Goal: Ask a question

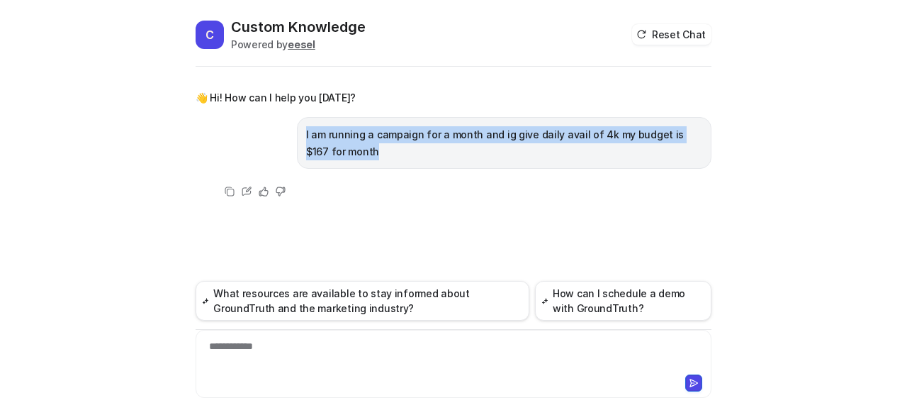
drag, startPoint x: 335, startPoint y: 152, endPoint x: 303, endPoint y: 133, distance: 36.6
click at [306, 133] on p "I am running a campaign for a month and ig give daily avail of 4k my budget is …" at bounding box center [504, 143] width 396 height 34
copy p "I am running a campaign for a month and ig give daily avail of 4k my budget is …"
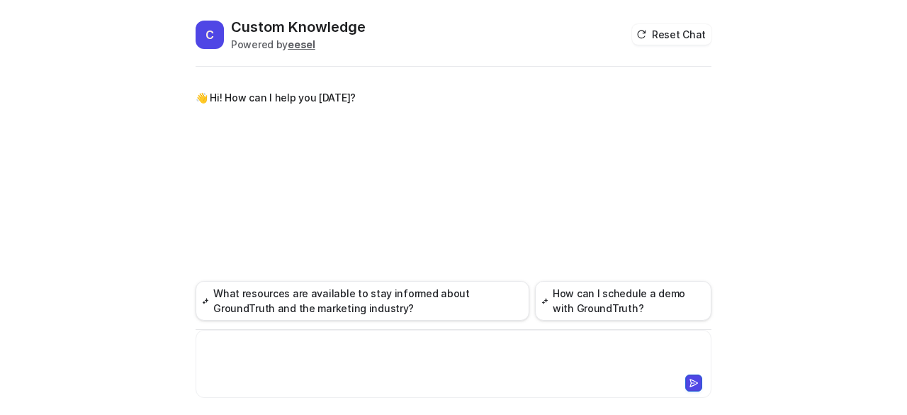
click at [292, 345] on div at bounding box center [454, 355] width 510 height 33
paste div
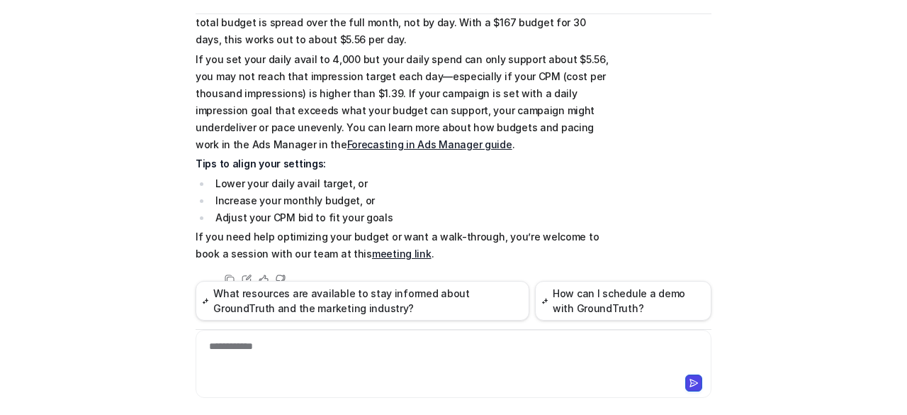
scroll to position [184, 0]
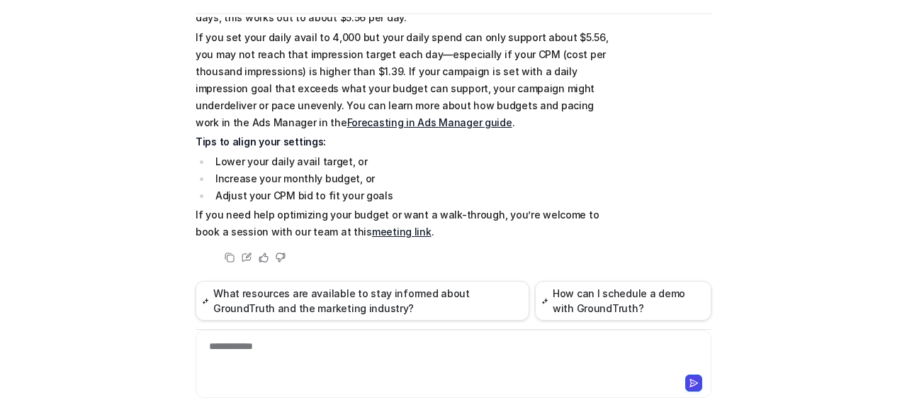
click at [340, 349] on div "**********" at bounding box center [454, 355] width 510 height 33
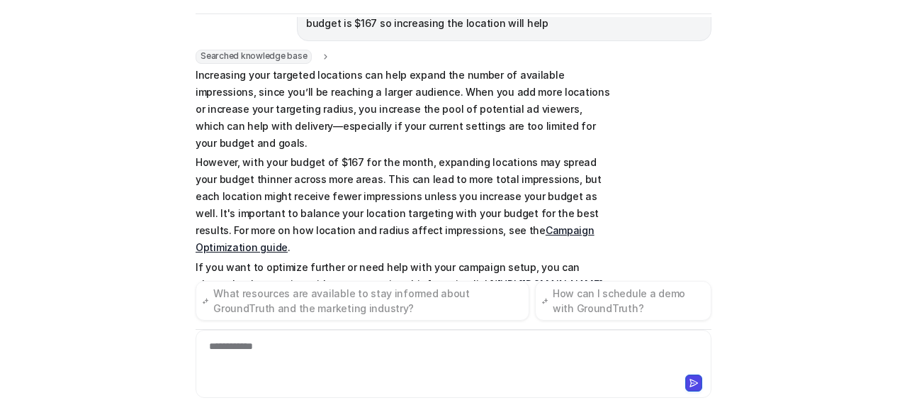
scroll to position [1136, 0]
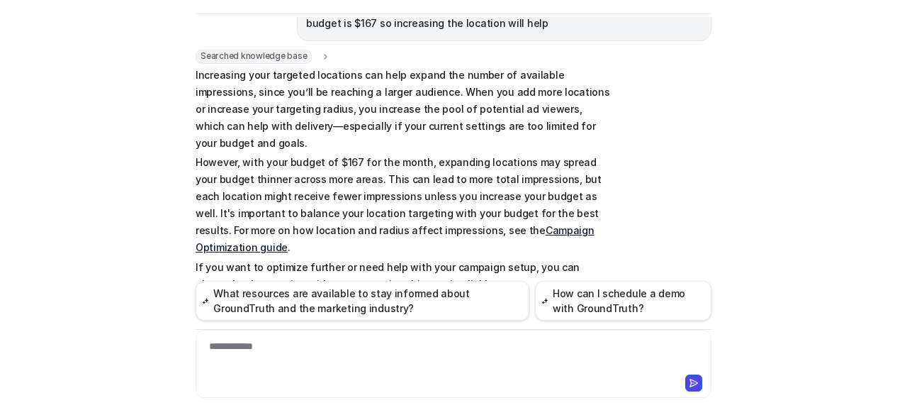
click at [337, 376] on div at bounding box center [453, 381] width 509 height 20
click at [329, 346] on div "**********" at bounding box center [454, 355] width 510 height 33
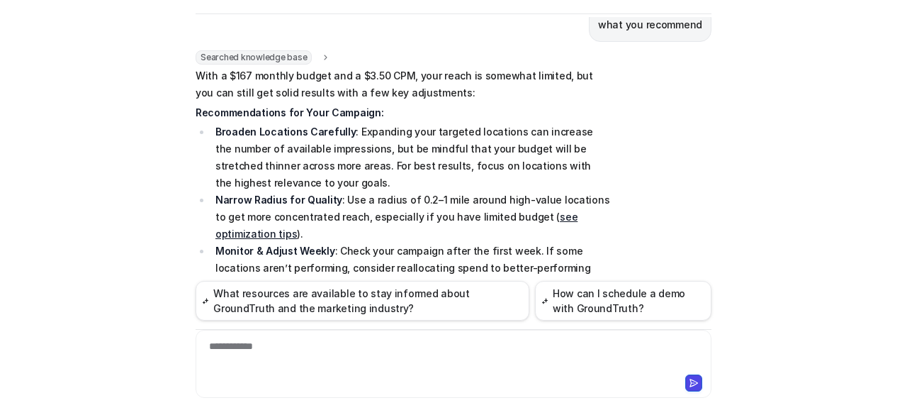
scroll to position [1484, 0]
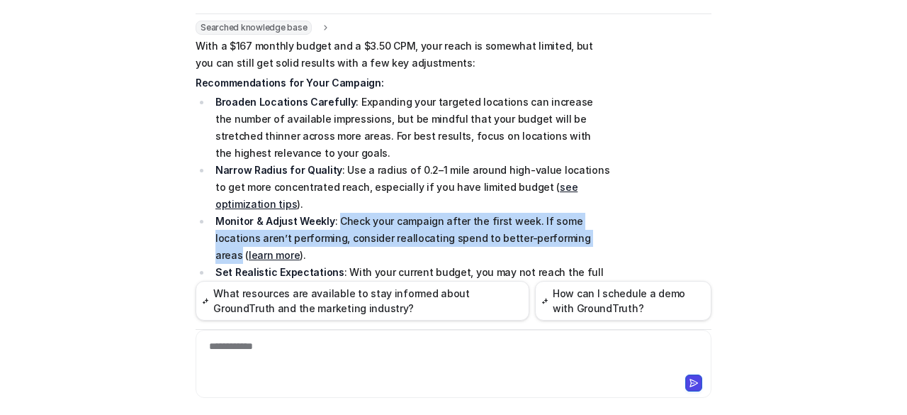
drag, startPoint x: 329, startPoint y: 167, endPoint x: 542, endPoint y: 187, distance: 213.6
click at [542, 213] on li "Monitor & Adjust Weekly : Check your campaign after the first week. If some loc…" at bounding box center [410, 238] width 399 height 51
copy li "Check your campaign after the first week. If some locations aren’t performing, …"
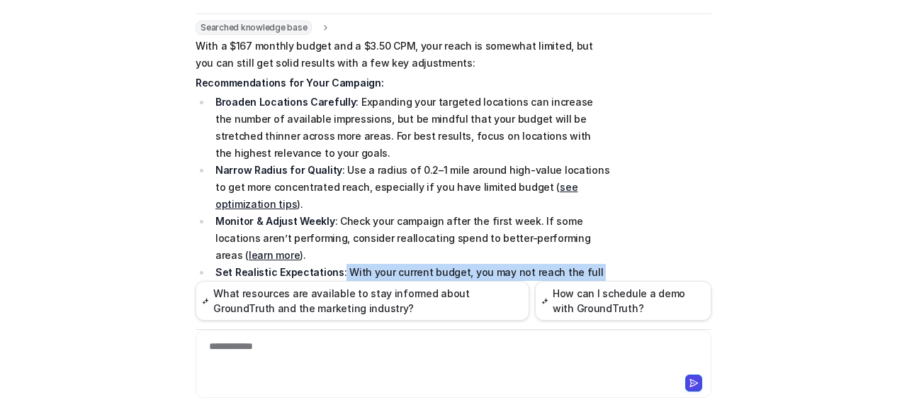
drag, startPoint x: 332, startPoint y: 196, endPoint x: 564, endPoint y: 215, distance: 233.3
click at [564, 264] on li "Set Realistic Expectations : With your current budget, you may not reach the fu…" at bounding box center [410, 289] width 399 height 51
copy li "With your current budget, you may not reach the full daily forecast, but focusi…"
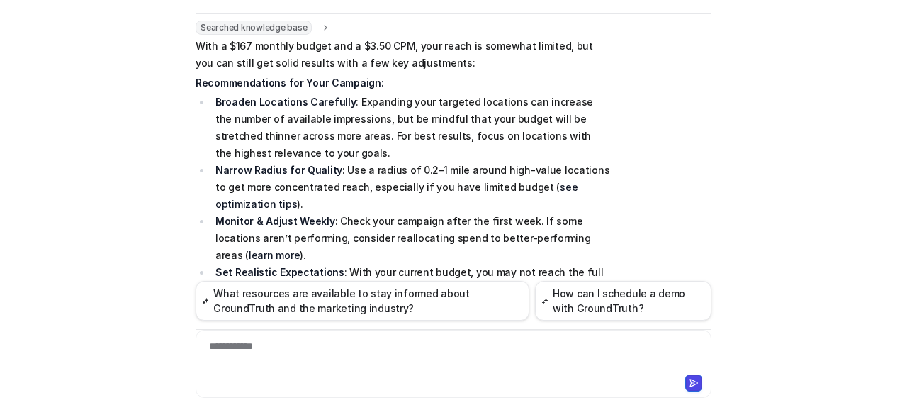
click at [527, 264] on li "Set Realistic Expectations : With your current budget, you may not reach the fu…" at bounding box center [410, 289] width 399 height 51
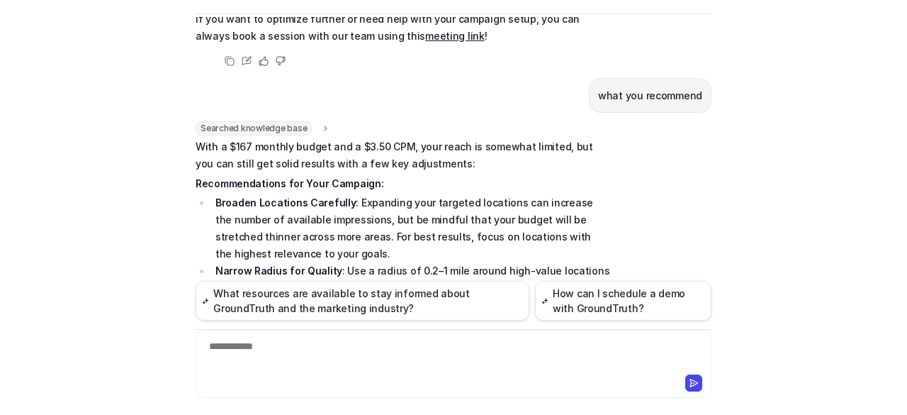
scroll to position [1455, 0]
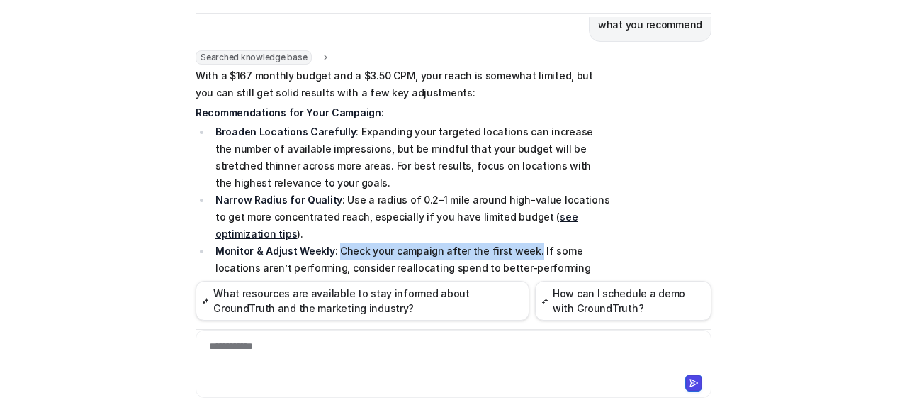
drag, startPoint x: 328, startPoint y: 195, endPoint x: 518, endPoint y: 194, distance: 190.0
click at [518, 242] on li "Monitor & Adjust Weekly : Check your campaign after the first week. If some loc…" at bounding box center [410, 267] width 399 height 51
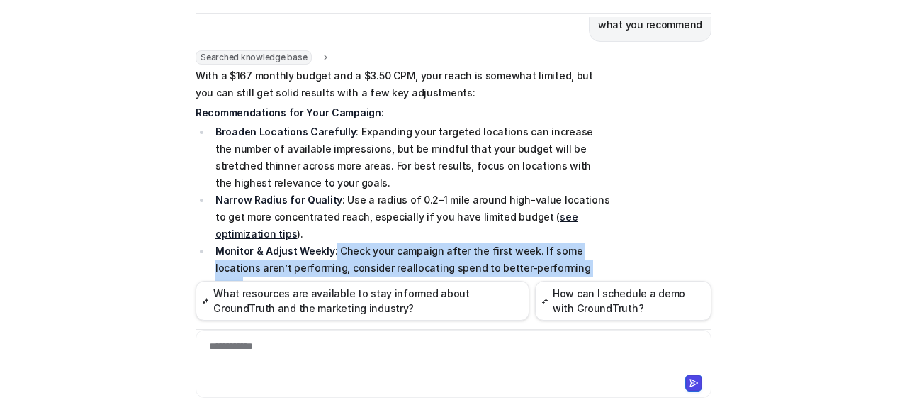
drag, startPoint x: 327, startPoint y: 197, endPoint x: 544, endPoint y: 211, distance: 218.0
click at [544, 242] on li "Monitor & Adjust Weekly : Check your campaign after the first week. If some loc…" at bounding box center [410, 267] width 399 height 51
copy li "Check your campaign after the first week. If some locations aren’t performing, …"
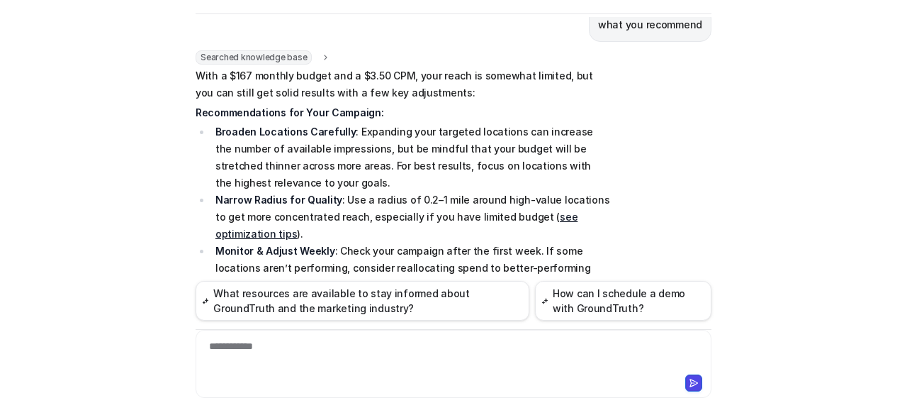
click at [313, 367] on div "**********" at bounding box center [454, 355] width 510 height 33
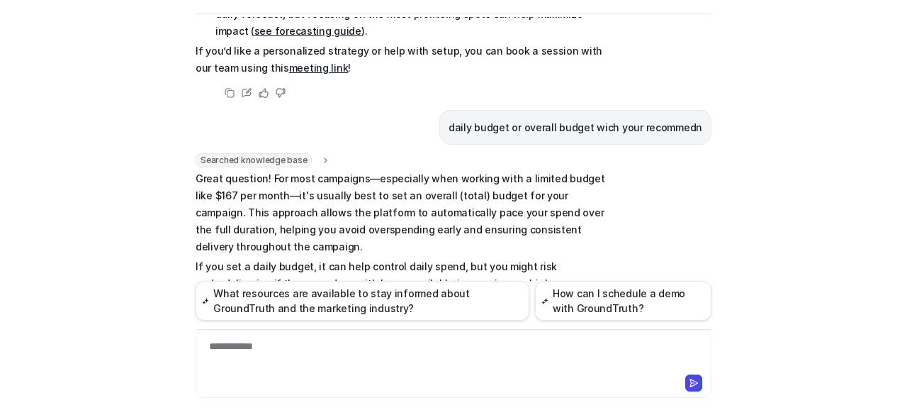
scroll to position [1759, 0]
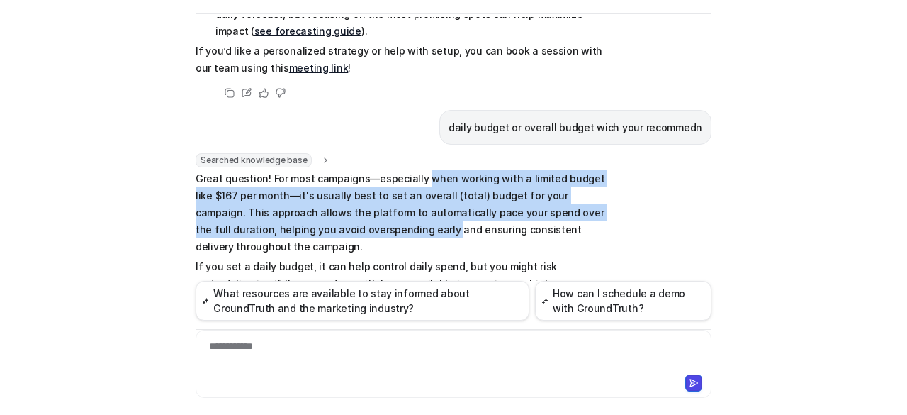
drag, startPoint x: 412, startPoint y: 107, endPoint x: 362, endPoint y: 163, distance: 75.3
click at [362, 170] on p "Great question! For most campaigns—especially when working with a limited budge…" at bounding box center [403, 212] width 415 height 85
copy p "when working with a limited budget like $167 per month—it's usually best to set…"
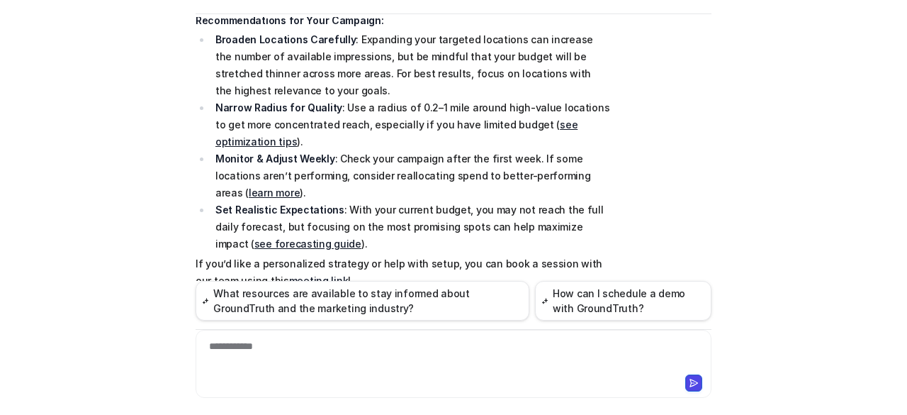
scroll to position [1476, 0]
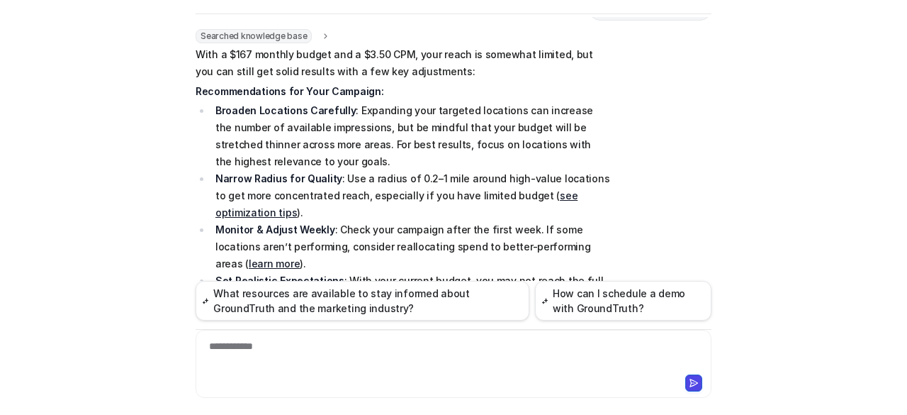
drag, startPoint x: 328, startPoint y: 174, endPoint x: 343, endPoint y: 174, distance: 14.9
click at [331, 221] on li "Monitor & Adjust Weekly : Check your campaign after the first week. If some loc…" at bounding box center [410, 246] width 399 height 51
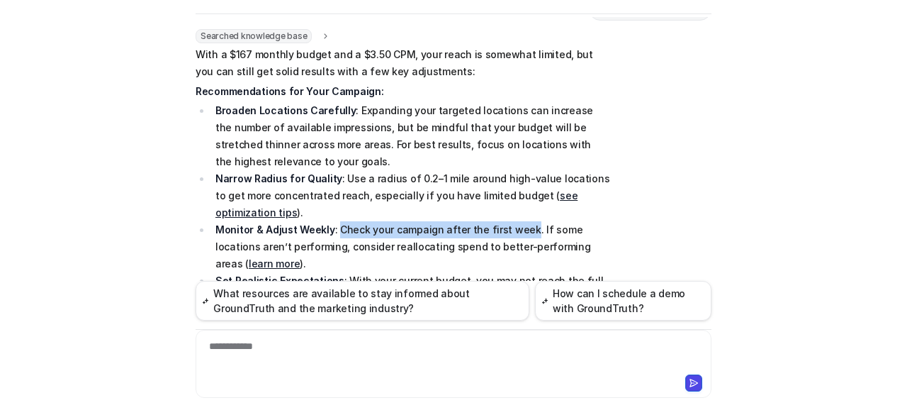
drag, startPoint x: 327, startPoint y: 175, endPoint x: 517, endPoint y: 175, distance: 189.3
click at [517, 221] on li "Monitor & Adjust Weekly : Check your campaign after the first week. If some loc…" at bounding box center [410, 246] width 399 height 51
copy li "Check your campaign after the first week"
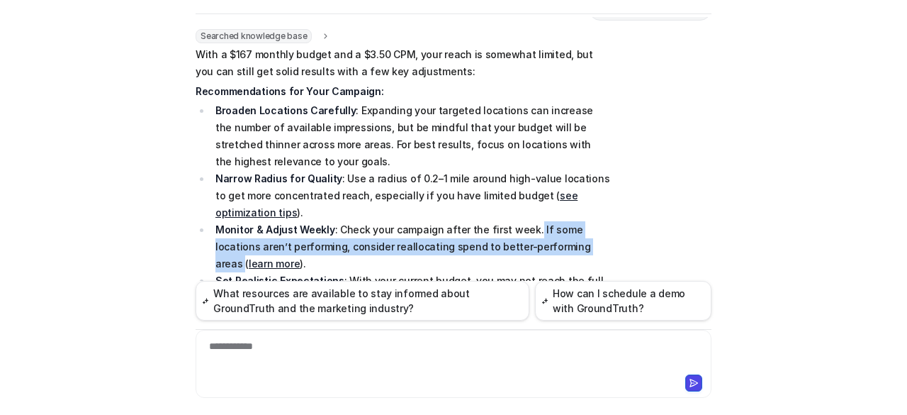
drag, startPoint x: 520, startPoint y: 173, endPoint x: 545, endPoint y: 192, distance: 31.9
click at [545, 221] on li "Monitor & Adjust Weekly : Check your campaign after the first week. If some loc…" at bounding box center [410, 246] width 399 height 51
copy li "If some locations aren’t performing, consider reallocating spend to better-perf…"
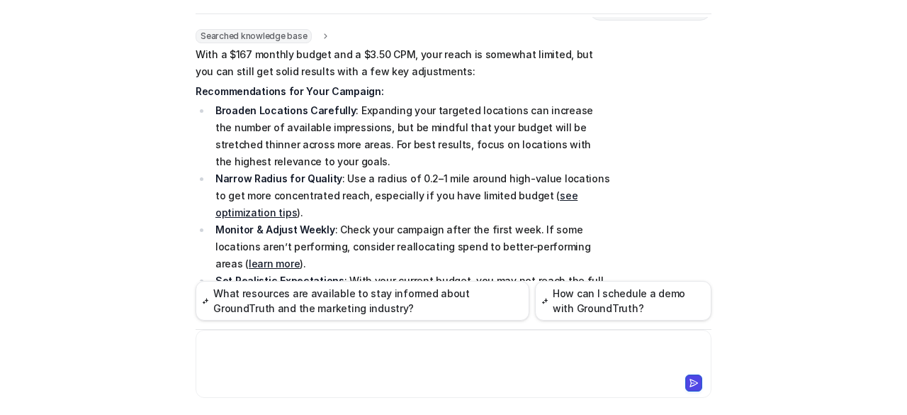
click at [449, 355] on div at bounding box center [454, 355] width 510 height 33
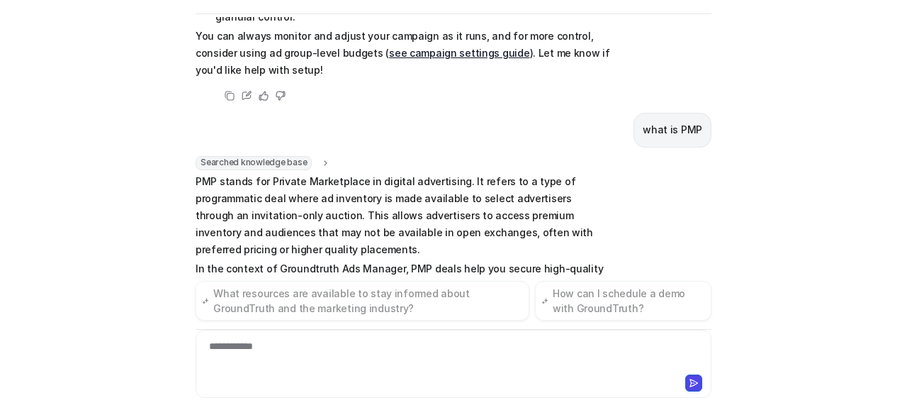
scroll to position [2170, 0]
